Goal: Complete application form: Complete application form

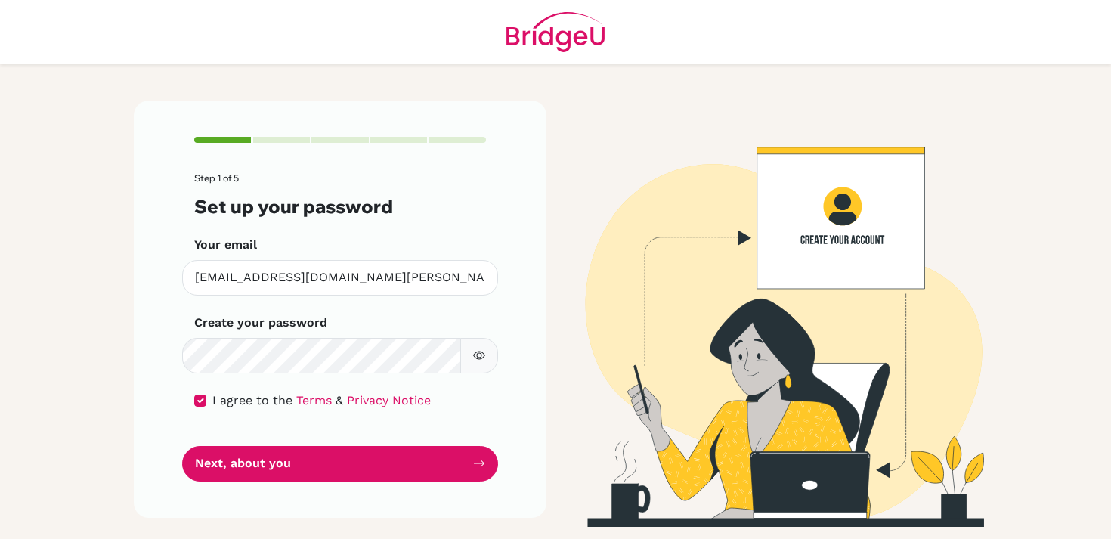
click at [386, 468] on button "Next, about you" at bounding box center [340, 464] width 316 height 36
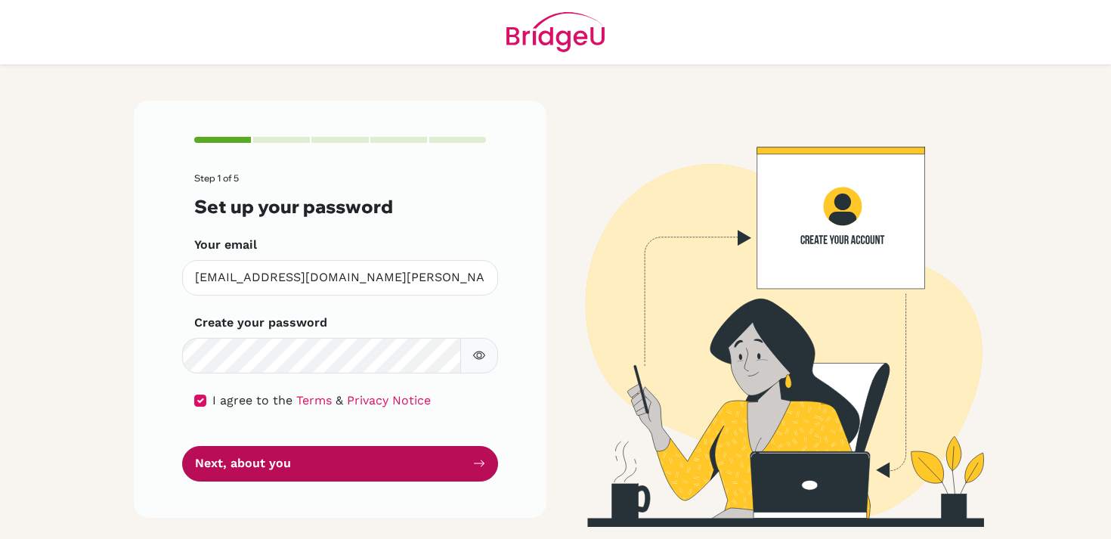
click at [476, 472] on button "Next, about you" at bounding box center [340, 464] width 316 height 36
click at [473, 466] on button "Next, about you" at bounding box center [340, 464] width 316 height 36
click at [482, 468] on icon "submit" at bounding box center [479, 463] width 12 height 12
click at [325, 460] on button "Next, about you" at bounding box center [340, 464] width 316 height 36
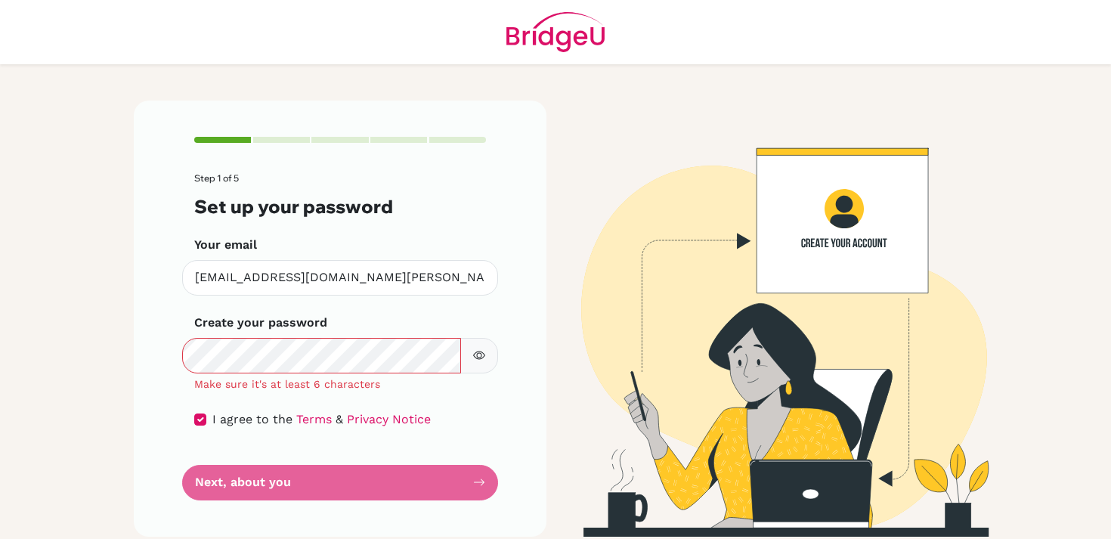
click at [478, 365] on button "button" at bounding box center [479, 356] width 38 height 36
click at [482, 360] on icon "button" at bounding box center [479, 355] width 12 height 12
click at [203, 481] on form "Step 1 of 5 Set up your password Your email [EMAIL_ADDRESS][DOMAIN_NAME][PERSON…" at bounding box center [340, 336] width 292 height 327
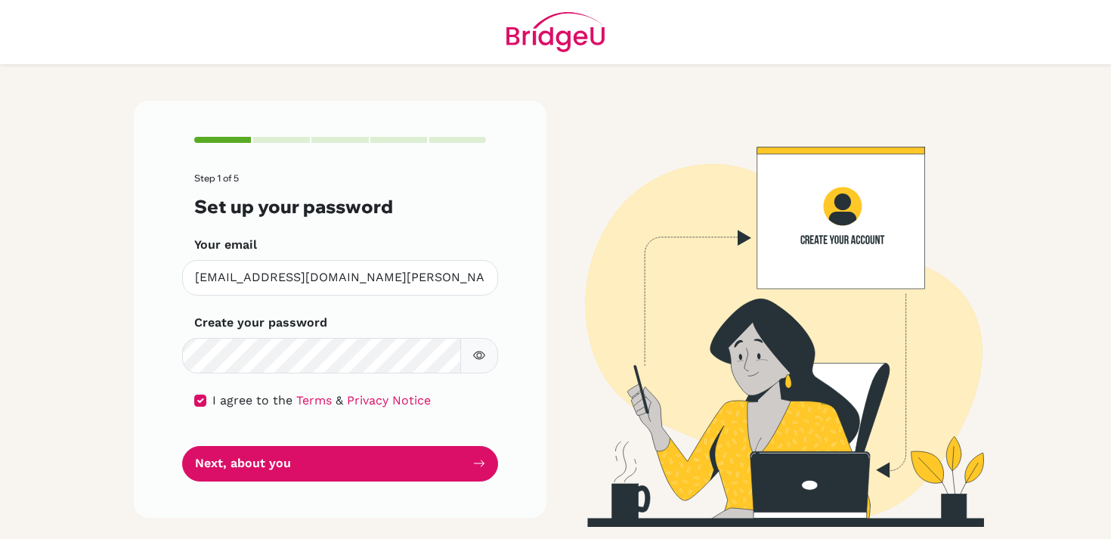
click at [477, 361] on icon "button" at bounding box center [479, 355] width 12 height 12
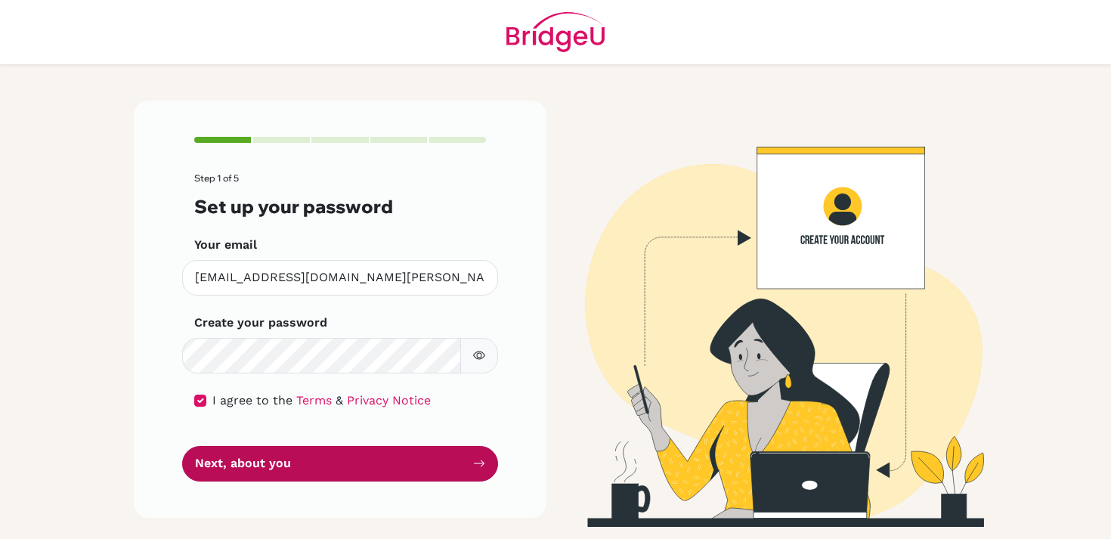
click at [367, 460] on button "Next, about you" at bounding box center [340, 464] width 316 height 36
